Goal: Navigation & Orientation: Find specific page/section

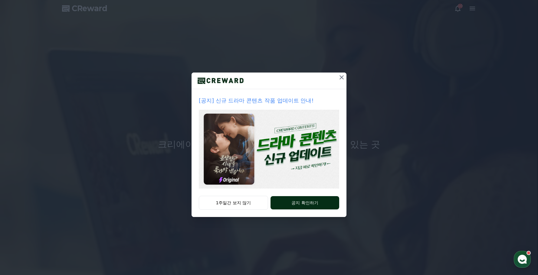
click at [297, 203] on button "공지 확인하기" at bounding box center [305, 202] width 69 height 13
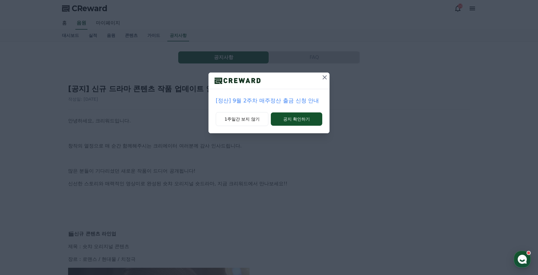
click at [321, 78] on button at bounding box center [325, 78] width 10 height 10
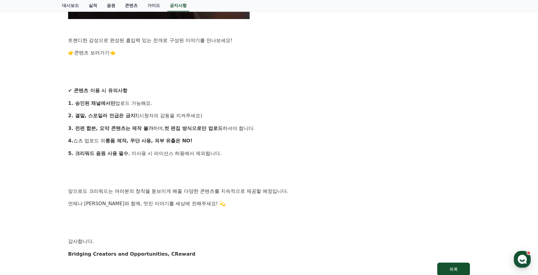
scroll to position [605, 0]
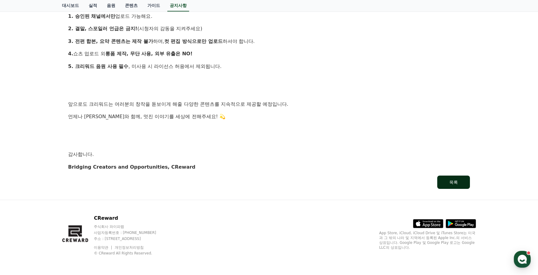
click at [459, 180] on button "목록" at bounding box center [453, 182] width 33 height 13
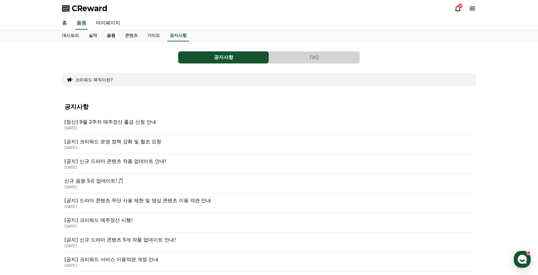
click at [115, 34] on link "음원" at bounding box center [111, 36] width 18 height 12
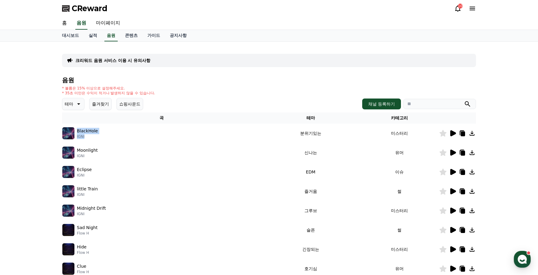
drag, startPoint x: 87, startPoint y: 137, endPoint x: 77, endPoint y: 132, distance: 12.1
click at [77, 132] on div "BlackHole IGNI" at bounding box center [87, 133] width 21 height 11
copy div "BlackHole IGNI"
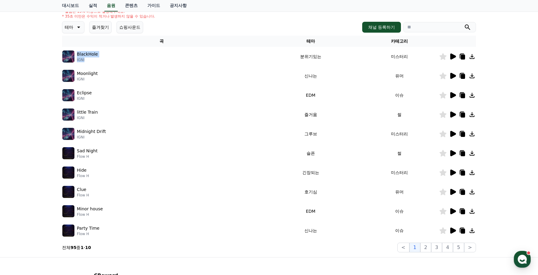
scroll to position [121, 0]
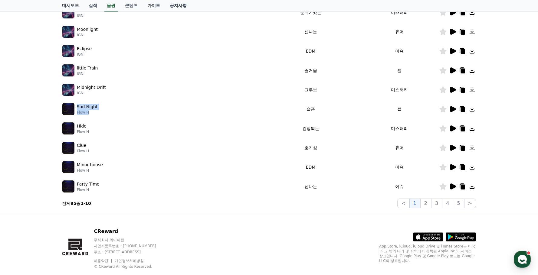
drag, startPoint x: 91, startPoint y: 114, endPoint x: 79, endPoint y: 105, distance: 14.4
click at [77, 107] on div "Sad Night Flow H" at bounding box center [87, 109] width 21 height 11
copy div "Sad Night Flow H"
click at [429, 206] on button "2" at bounding box center [426, 204] width 11 height 10
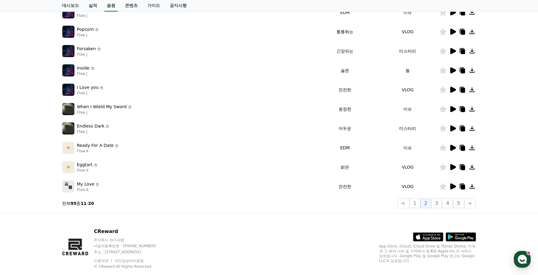
click at [45, 229] on div "CReward 주식회사 와이피랩 사업자등록번호 : 655-81-03655 주소 : 경기도 김포시 양촌읍 양곡로 495, 3층 305-비이16호…" at bounding box center [269, 250] width 538 height 75
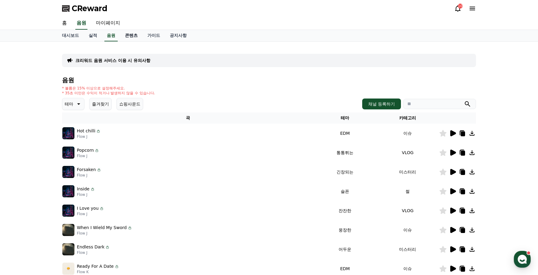
click at [128, 39] on link "콘텐츠" at bounding box center [131, 36] width 22 height 12
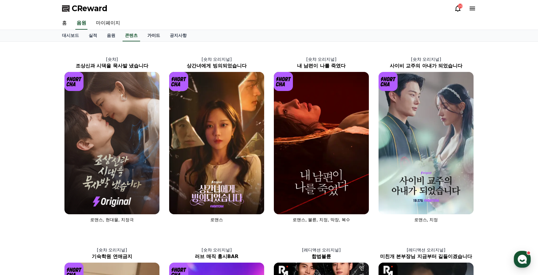
click at [157, 38] on link "가이드" at bounding box center [154, 36] width 22 height 12
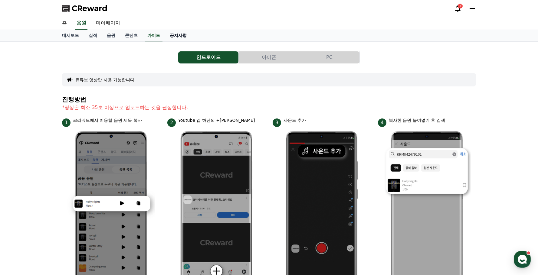
click at [176, 38] on link "공지사항" at bounding box center [178, 36] width 27 height 12
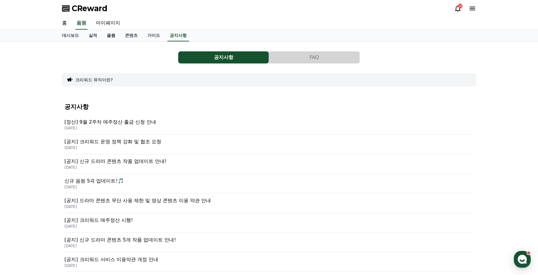
click at [109, 35] on link "음원" at bounding box center [111, 36] width 18 height 12
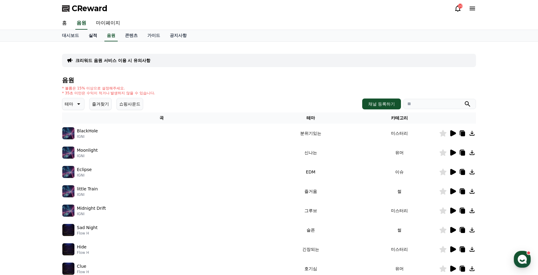
click at [93, 35] on link "실적" at bounding box center [93, 36] width 18 height 12
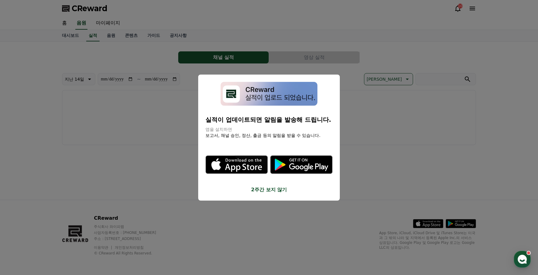
click at [115, 60] on button "close modal" at bounding box center [269, 137] width 538 height 275
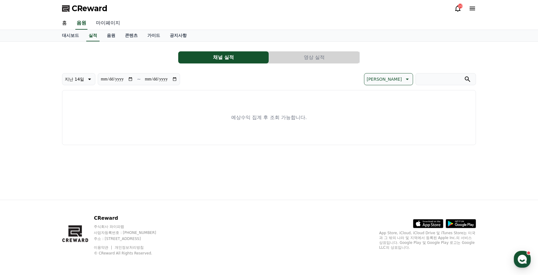
click at [108, 24] on link "마이페이지" at bounding box center [108, 23] width 34 height 13
select select "**********"
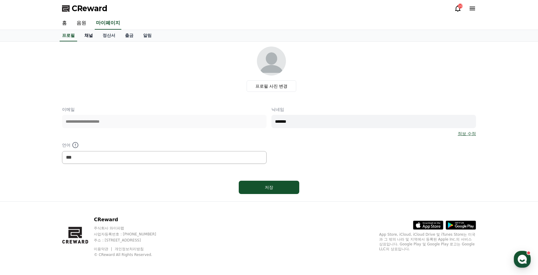
click at [83, 33] on link "채널" at bounding box center [89, 36] width 18 height 12
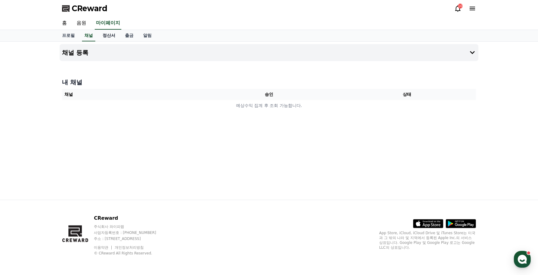
click at [107, 34] on link "정산서" at bounding box center [109, 36] width 22 height 12
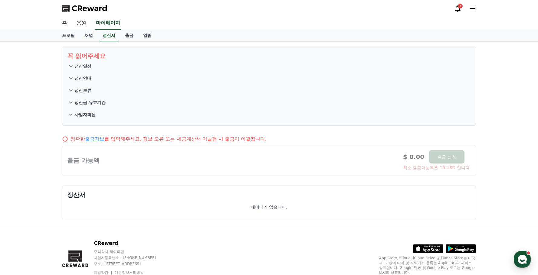
click at [81, 67] on p "정산일정" at bounding box center [82, 66] width 17 height 6
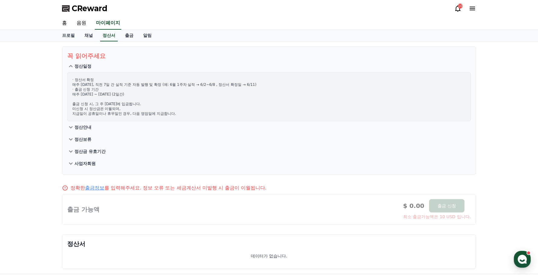
click at [80, 141] on p "정산보류" at bounding box center [82, 140] width 17 height 6
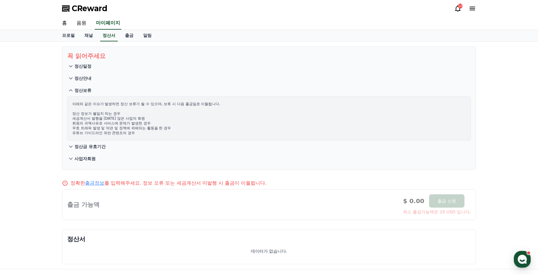
click at [85, 159] on p "사업자회원" at bounding box center [84, 159] width 21 height 6
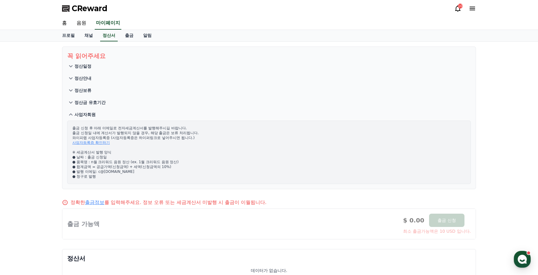
click at [90, 106] on button "정산금 유효기간" at bounding box center [269, 103] width 404 height 12
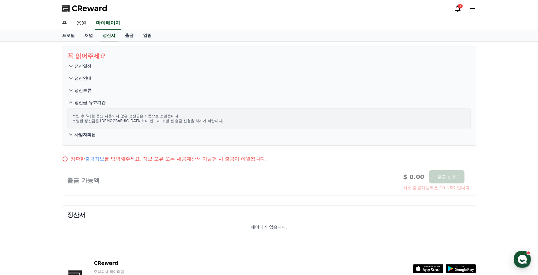
click at [77, 89] on p "정산보류" at bounding box center [82, 90] width 17 height 6
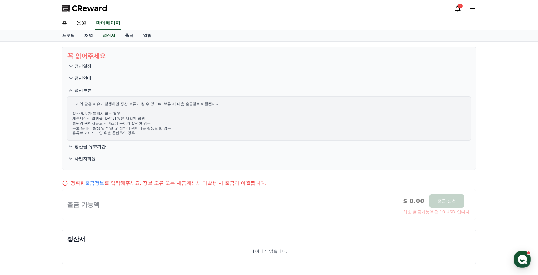
click at [80, 77] on p "정산안내" at bounding box center [82, 78] width 17 height 6
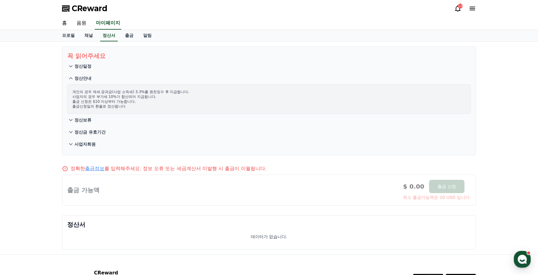
click at [80, 64] on p "정산일정" at bounding box center [82, 66] width 17 height 6
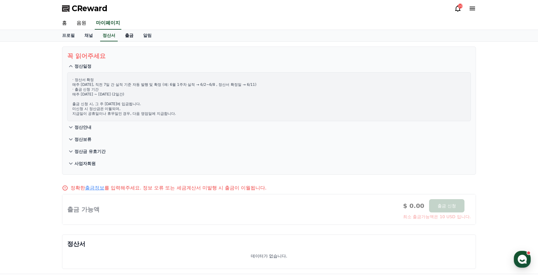
drag, startPoint x: 133, startPoint y: 31, endPoint x: 130, endPoint y: 35, distance: 3.9
click at [133, 31] on link "출금" at bounding box center [129, 36] width 18 height 12
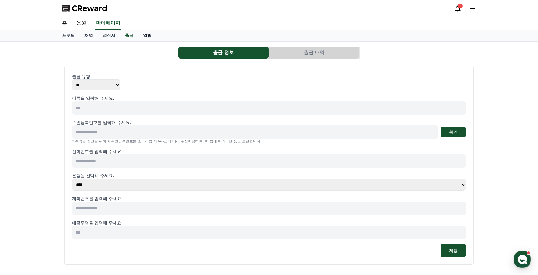
click at [140, 34] on link "알림" at bounding box center [147, 36] width 18 height 12
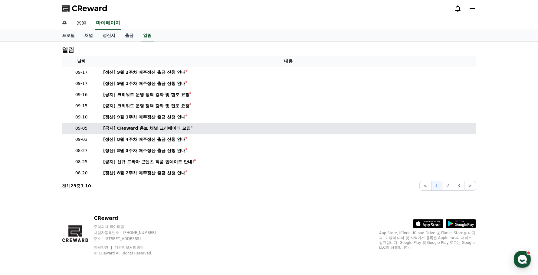
click at [144, 129] on div "[공지] CReward 홍보 채널 크리에이터 모집" at bounding box center [146, 128] width 87 height 6
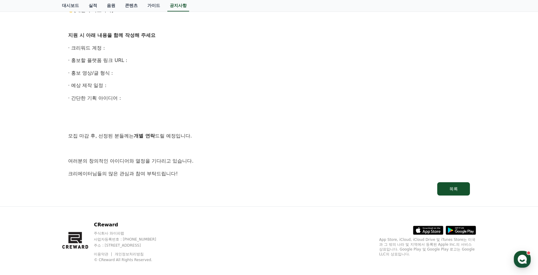
scroll to position [369, 0]
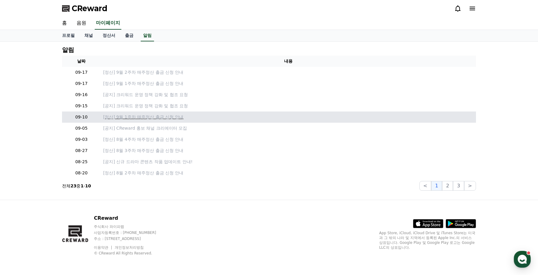
click at [162, 117] on p "[정산] 9월 1주차 매주정산 출금 신청 안내" at bounding box center [288, 117] width 371 height 6
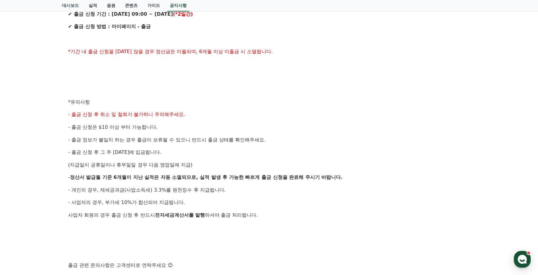
scroll to position [212, 0]
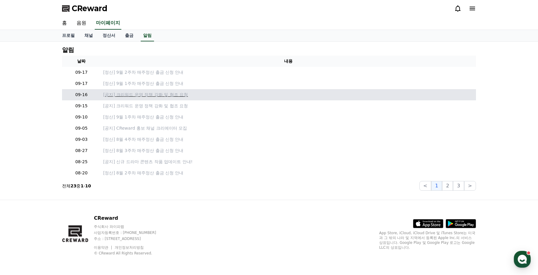
click at [173, 96] on p "[공지] 크리워드 운영 정책 강화 및 협조 요청" at bounding box center [288, 95] width 371 height 6
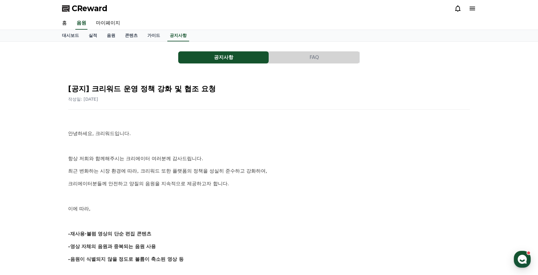
scroll to position [91, 0]
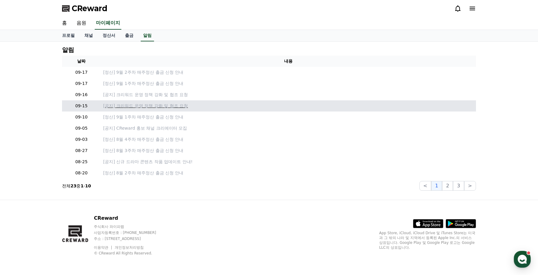
click at [152, 107] on p "[공지] 크리워드 운영 정책 강화 및 협조 요청" at bounding box center [288, 106] width 371 height 6
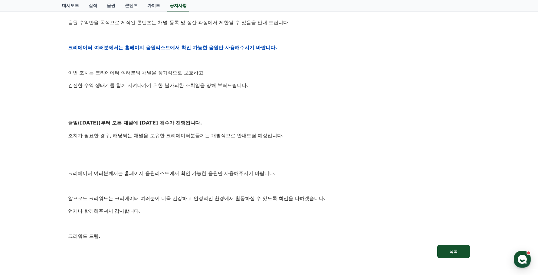
scroll to position [272, 0]
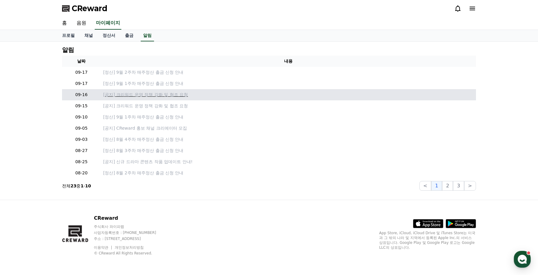
click at [139, 95] on p "[공지] 크리워드 운영 정책 강화 및 협조 요청" at bounding box center [288, 95] width 371 height 6
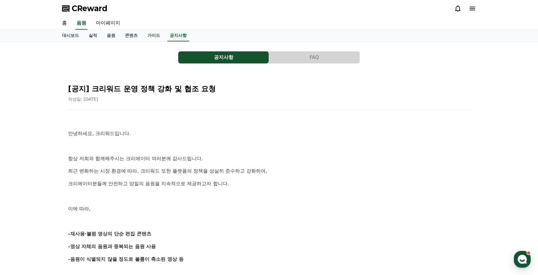
click at [302, 59] on button "FAQ" at bounding box center [314, 57] width 91 height 12
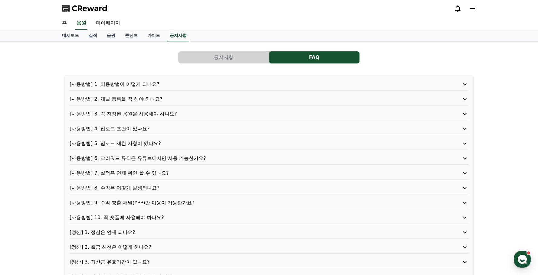
click at [100, 11] on span "CReward" at bounding box center [90, 9] width 36 height 10
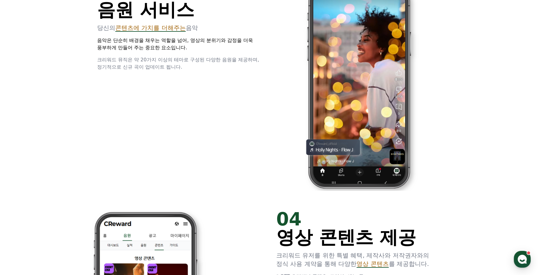
scroll to position [1120, 0]
